Goal: Transaction & Acquisition: Purchase product/service

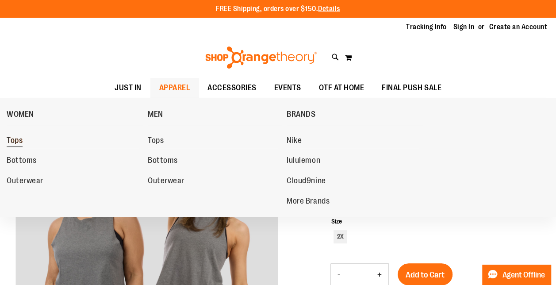
click at [12, 135] on link "Tops" at bounding box center [73, 141] width 132 height 16
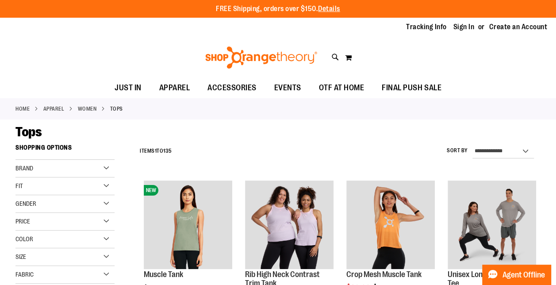
click at [79, 173] on div "Brand" at bounding box center [64, 169] width 99 height 18
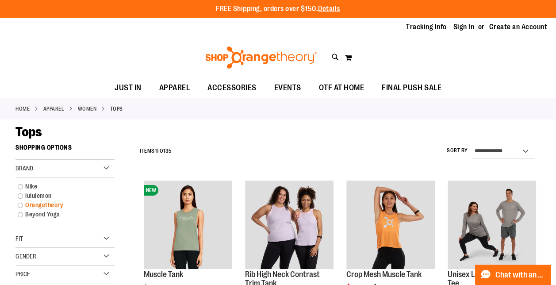
click at [23, 205] on link "Orangetheory" at bounding box center [60, 205] width 95 height 9
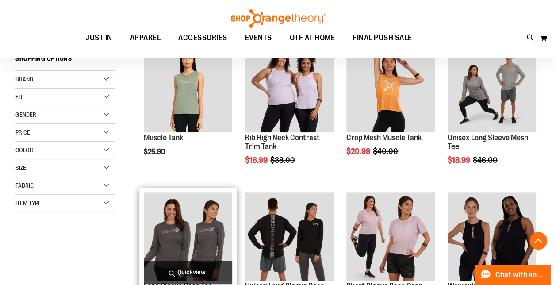
scroll to position [139, 0]
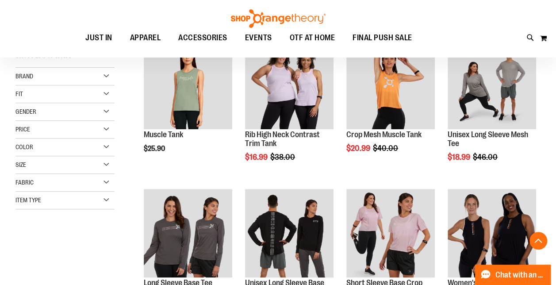
click at [92, 199] on div "Item Type" at bounding box center [64, 201] width 99 height 18
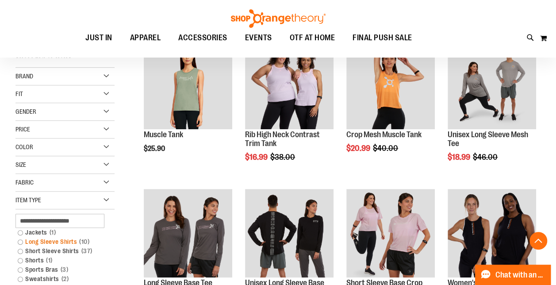
click at [20, 240] on link "Long Sleeve Shirts 10 items" at bounding box center [60, 241] width 95 height 9
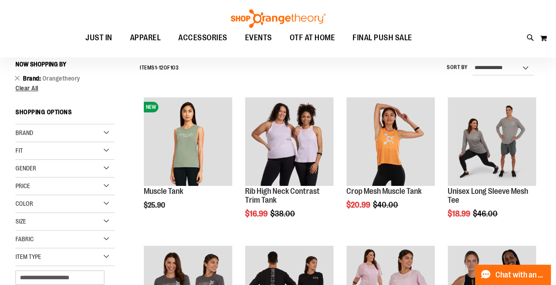
scroll to position [82, 0]
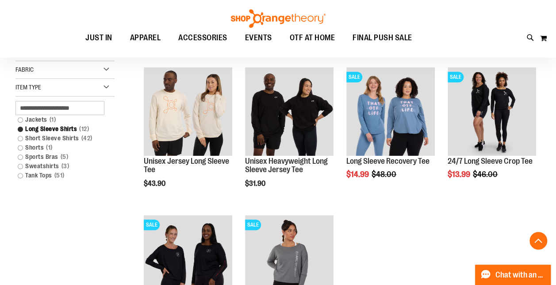
scroll to position [260, 0]
